Goal: Find specific page/section: Find specific page/section

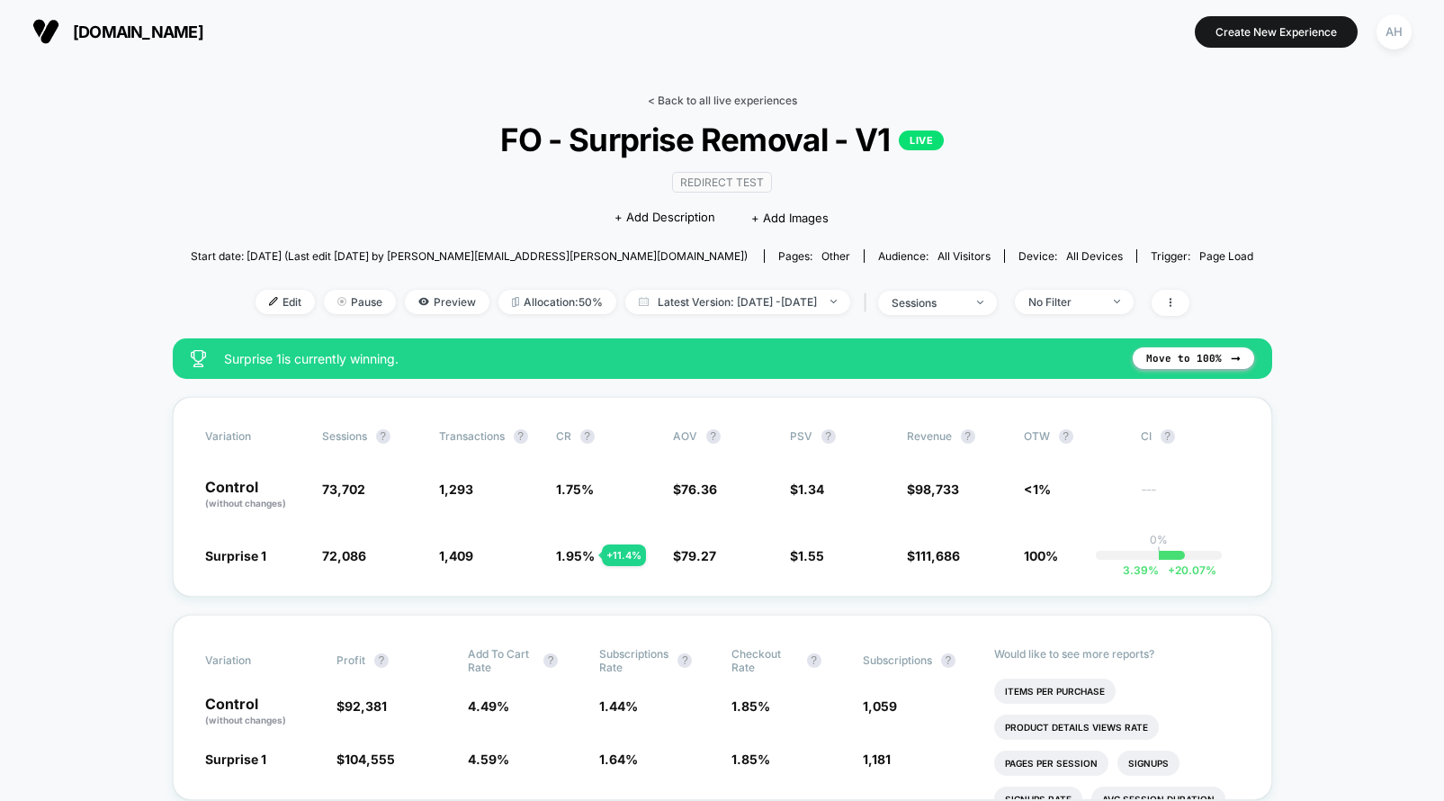
click at [706, 95] on link "< Back to all live experiences" at bounding box center [722, 100] width 149 height 13
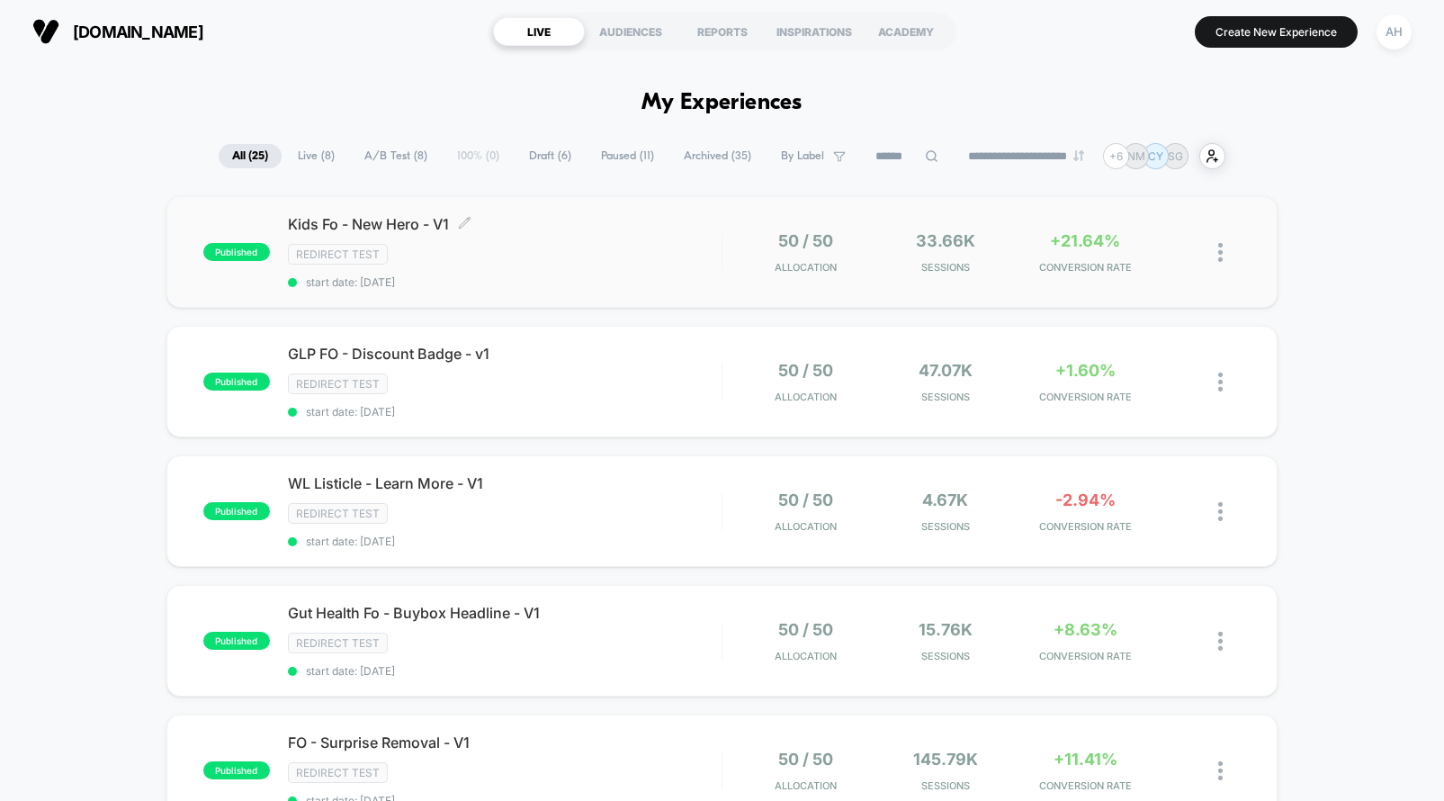
click at [596, 251] on div "Redirect Test" at bounding box center [505, 254] width 434 height 21
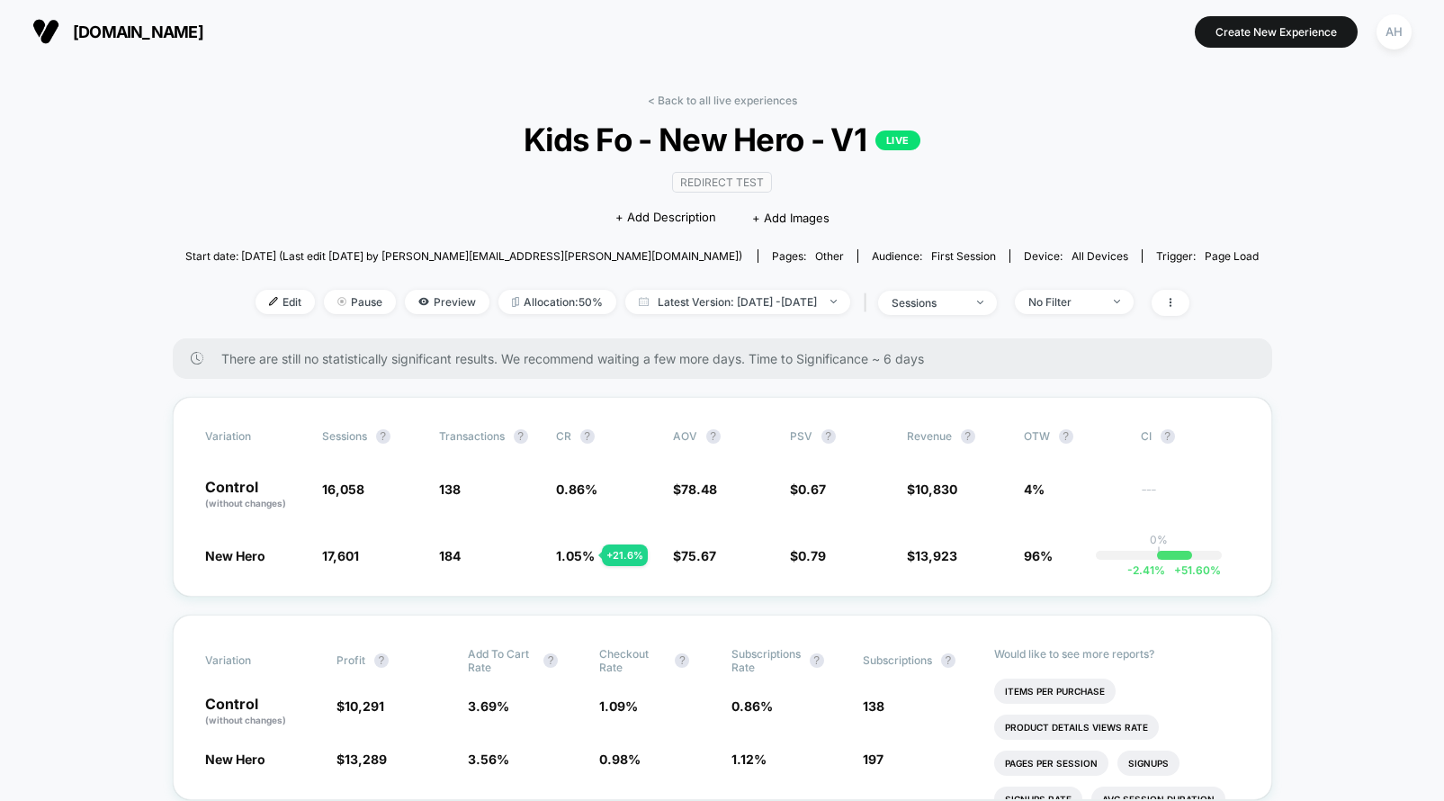
click at [722, 106] on div "< Back to all live experiences Kids Fo - New Hero - V1 LIVE Redirect Test Click…" at bounding box center [722, 216] width 1074 height 245
click at [722, 94] on link "< Back to all live experiences" at bounding box center [722, 100] width 149 height 13
